Goal: Information Seeking & Learning: Find contact information

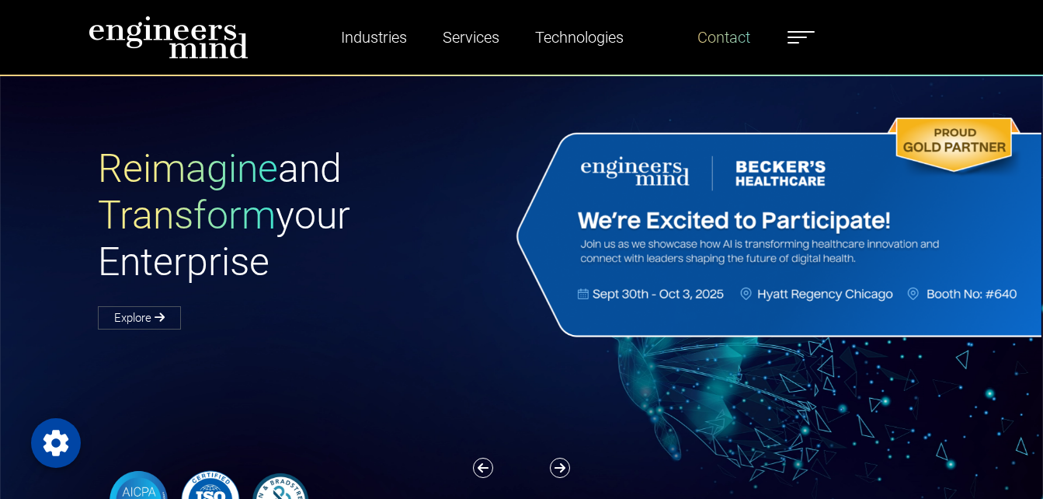
click at [739, 31] on link "Contact" at bounding box center [723, 37] width 65 height 36
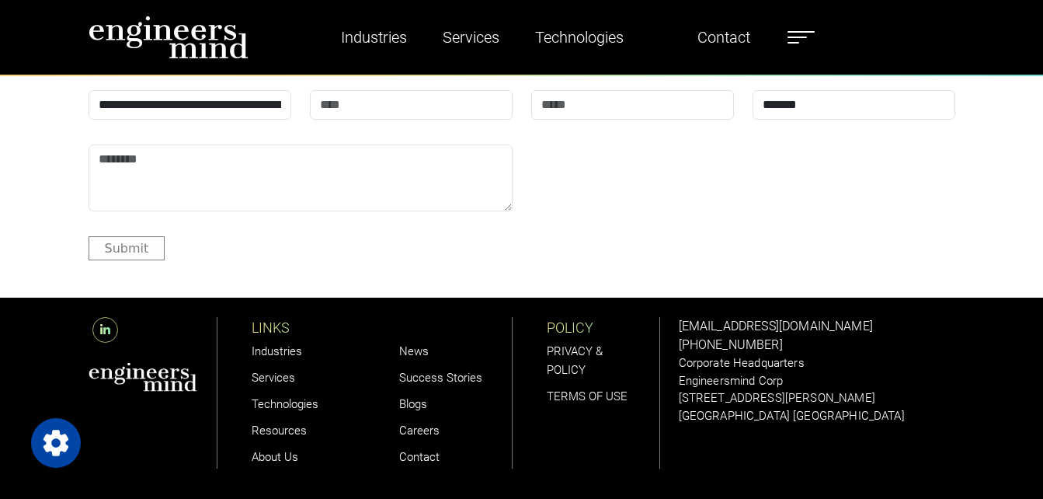
scroll to position [1865, 0]
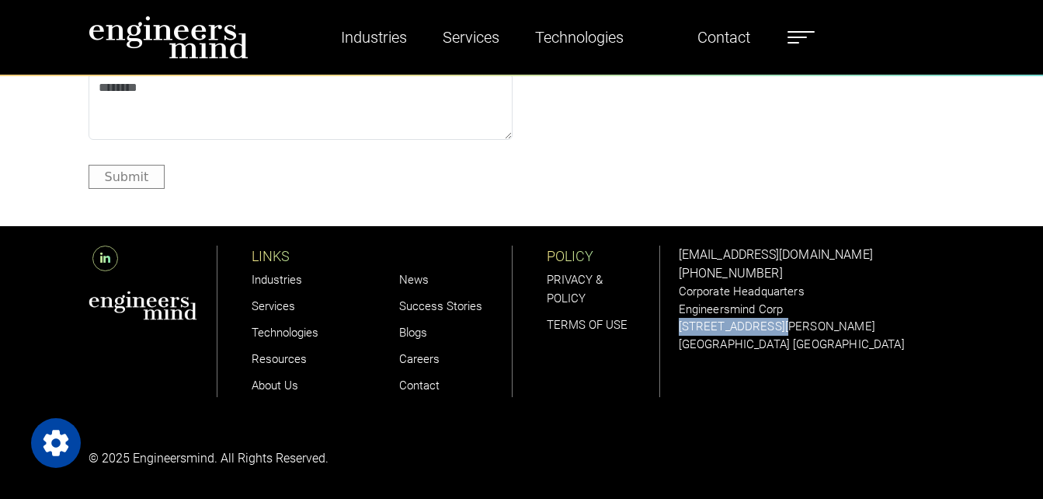
drag, startPoint x: 673, startPoint y: 322, endPoint x: 806, endPoint y: 332, distance: 133.2
click at [806, 332] on div "[EMAIL_ADDRESS][DOMAIN_NAME] [PHONE_NUMBER] Corporate Headquarters Engineersmin…" at bounding box center [816, 322] width 295 height 192
drag, startPoint x: 806, startPoint y: 332, endPoint x: 940, endPoint y: 352, distance: 135.9
click at [940, 352] on div "[EMAIL_ADDRESS][DOMAIN_NAME] [PHONE_NUMBER] Corporate Headquarters Engineersmin…" at bounding box center [816, 322] width 295 height 192
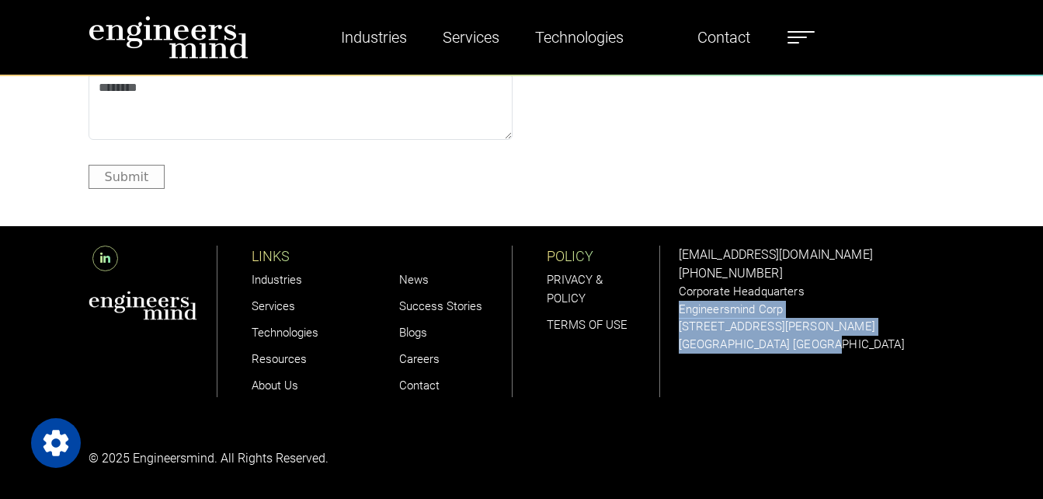
drag, startPoint x: 679, startPoint y: 307, endPoint x: 815, endPoint y: 336, distance: 139.1
click at [815, 336] on div "[EMAIL_ADDRESS][DOMAIN_NAME] [PHONE_NUMBER] Corporate Headquarters Engineersmin…" at bounding box center [817, 298] width 276 height 107
copy div "Engineersmind Corp [STREET_ADDRESS][PERSON_NAME]"
click at [724, 349] on p "[GEOGRAPHIC_DATA] [GEOGRAPHIC_DATA]" at bounding box center [817, 345] width 276 height 18
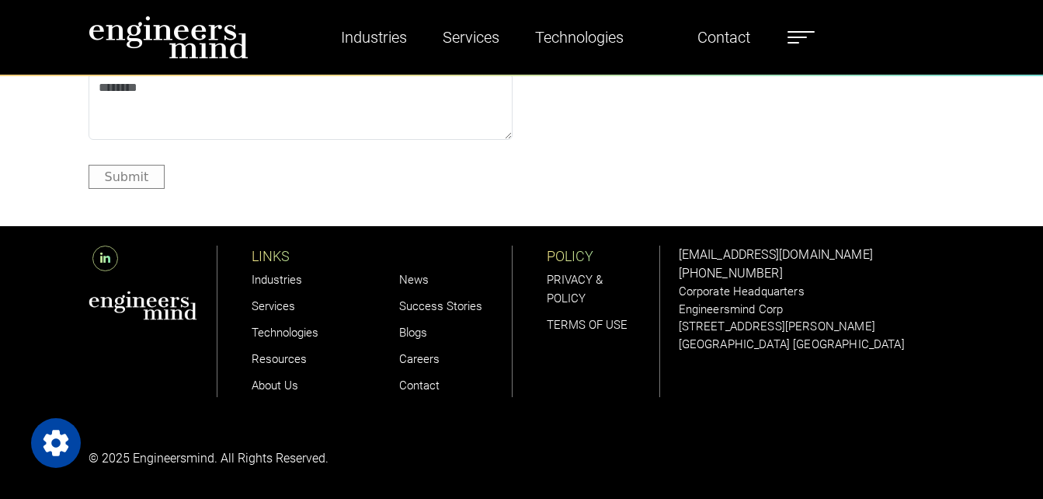
drag, startPoint x: 777, startPoint y: 266, endPoint x: 695, endPoint y: 270, distance: 81.7
click at [695, 270] on div "[EMAIL_ADDRESS][DOMAIN_NAME] [PHONE_NUMBER] Corporate Headquarters Engineersmin…" at bounding box center [817, 298] width 276 height 107
copy link "[PHONE_NUMBER]"
